Goal: Task Accomplishment & Management: Manage account settings

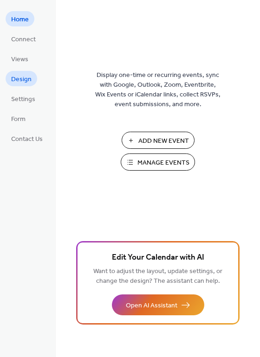
click at [27, 82] on span "Design" at bounding box center [21, 80] width 20 height 10
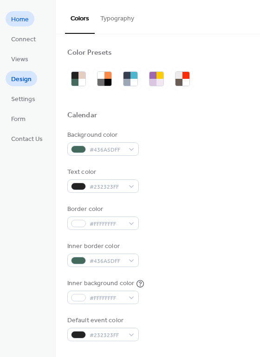
click at [18, 20] on span "Home" at bounding box center [20, 20] width 18 height 10
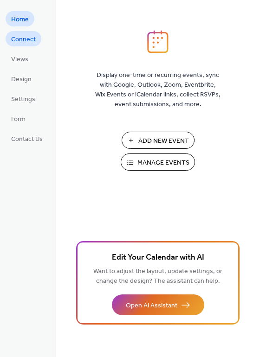
click at [24, 36] on span "Connect" at bounding box center [23, 40] width 25 height 10
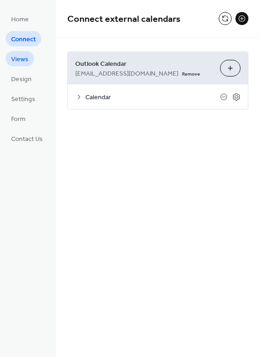
click at [21, 59] on span "Views" at bounding box center [19, 60] width 17 height 10
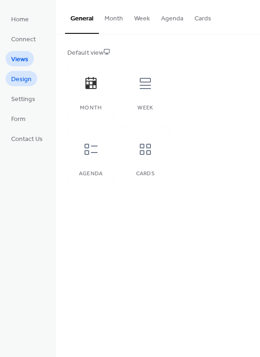
click at [24, 81] on span "Design" at bounding box center [21, 80] width 20 height 10
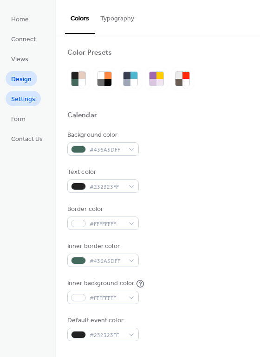
click at [25, 99] on span "Settings" at bounding box center [23, 100] width 24 height 10
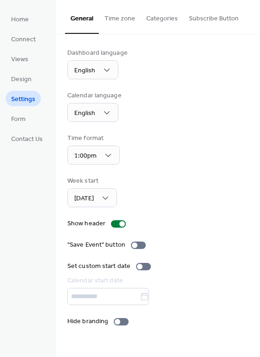
click at [205, 20] on button "Subscribe Button" at bounding box center [213, 16] width 61 height 33
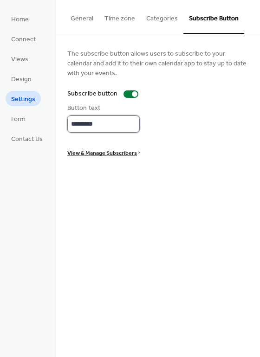
click at [117, 127] on input "*********" at bounding box center [103, 123] width 72 height 17
click at [128, 94] on div at bounding box center [130, 93] width 15 height 7
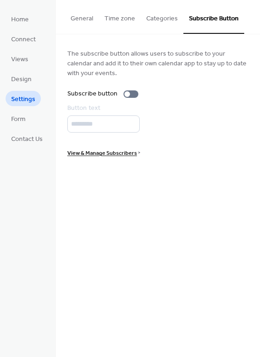
click at [163, 23] on button "Categories" at bounding box center [162, 16] width 43 height 33
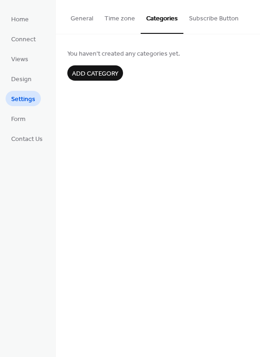
click at [124, 19] on button "Time zone" at bounding box center [120, 16] width 42 height 33
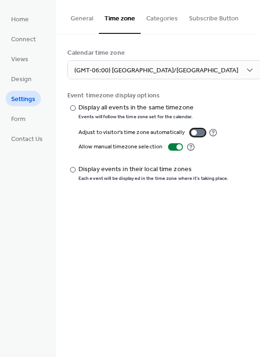
click at [196, 134] on div at bounding box center [197, 132] width 15 height 7
click at [83, 15] on button "General" at bounding box center [82, 16] width 34 height 33
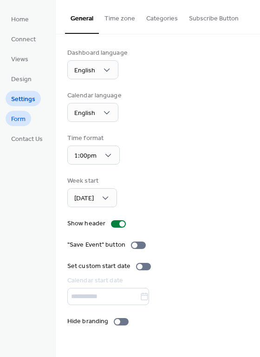
click at [23, 119] on span "Form" at bounding box center [18, 120] width 14 height 10
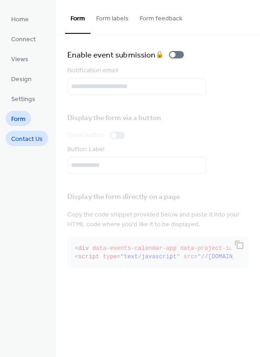
click at [19, 138] on span "Contact Us" at bounding box center [27, 140] width 32 height 10
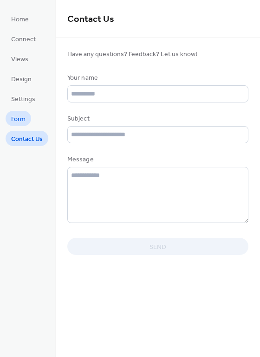
click at [24, 117] on span "Form" at bounding box center [18, 120] width 14 height 10
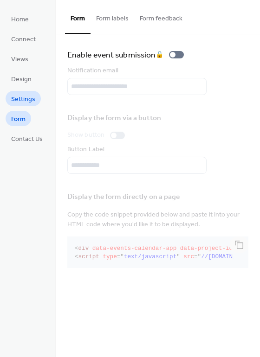
click at [31, 101] on span "Settings" at bounding box center [23, 100] width 24 height 10
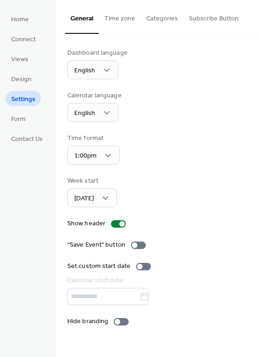
click at [116, 17] on button "Time zone" at bounding box center [120, 16] width 42 height 33
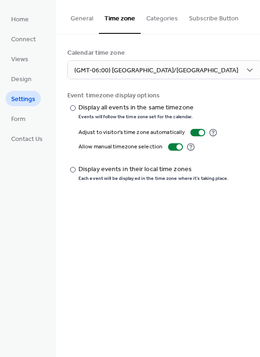
click at [153, 15] on button "Categories" at bounding box center [162, 16] width 43 height 33
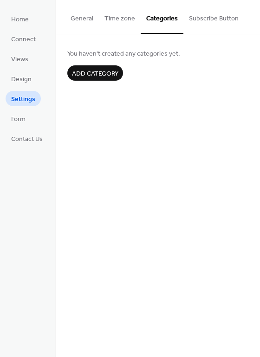
click at [203, 20] on button "Subscribe Button" at bounding box center [213, 16] width 61 height 33
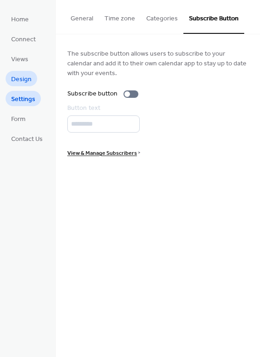
click at [28, 82] on span "Design" at bounding box center [21, 80] width 20 height 10
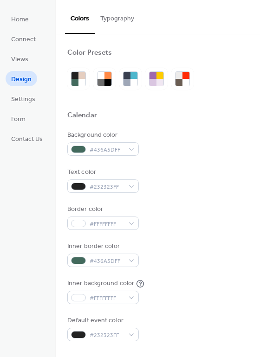
click at [111, 19] on button "Typography" at bounding box center [117, 16] width 45 height 33
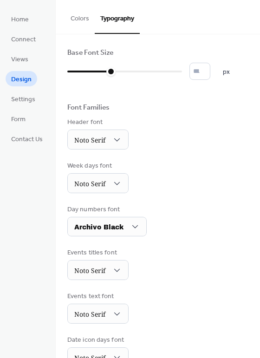
click at [76, 16] on button "Colors" at bounding box center [80, 16] width 30 height 33
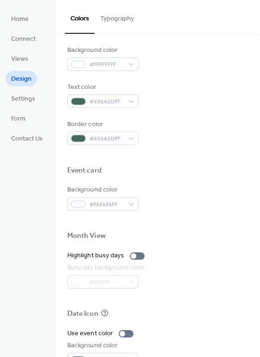
scroll to position [396, 0]
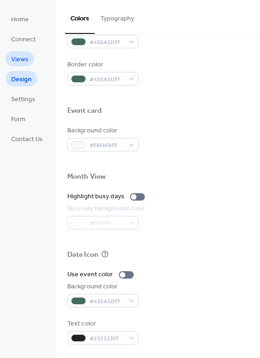
click at [19, 58] on span "Views" at bounding box center [19, 60] width 17 height 10
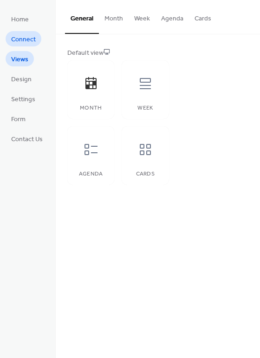
click at [25, 41] on span "Connect" at bounding box center [23, 40] width 25 height 10
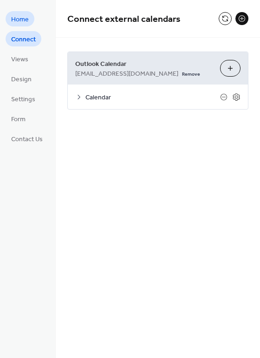
click at [25, 16] on span "Home" at bounding box center [20, 20] width 18 height 10
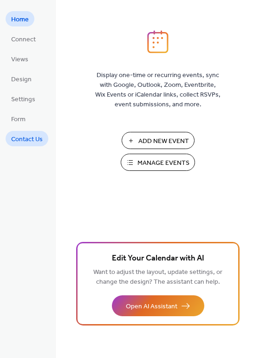
click at [25, 140] on span "Contact Us" at bounding box center [27, 140] width 32 height 10
